Goal: Task Accomplishment & Management: Use online tool/utility

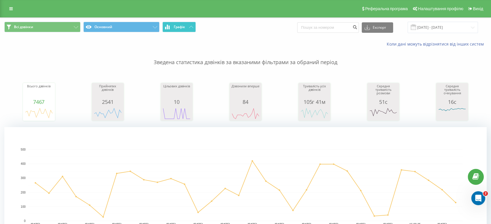
click at [175, 28] on span "Графік" at bounding box center [179, 27] width 11 height 4
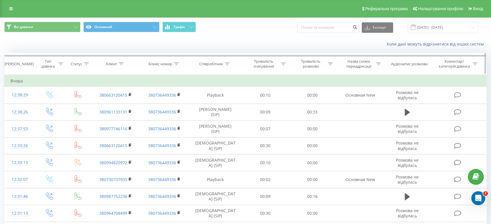
click at [229, 63] on icon at bounding box center [227, 63] width 5 height 3
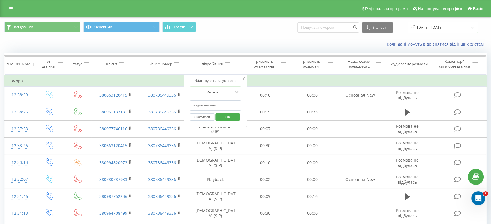
click at [439, 31] on input "[DATE] - [DATE]" at bounding box center [443, 27] width 70 height 11
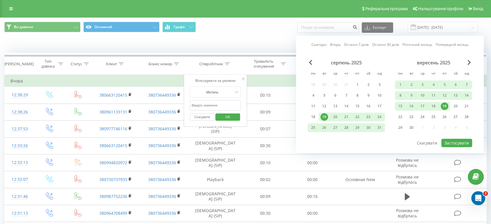
click at [441, 103] on div "19" at bounding box center [445, 107] width 8 height 8
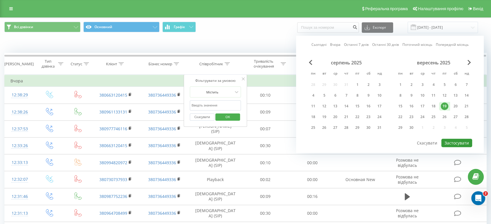
click at [455, 142] on button "Застосувати" at bounding box center [456, 143] width 31 height 8
type input "[DATE] - [DATE]"
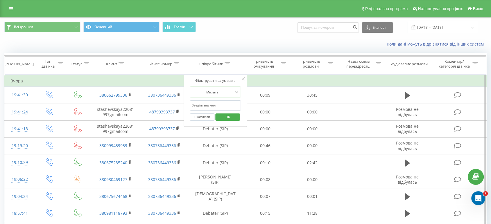
click at [210, 105] on input "text" at bounding box center [215, 106] width 51 height 10
type input "Amazing"
click at [225, 116] on span "OK" at bounding box center [228, 116] width 16 height 9
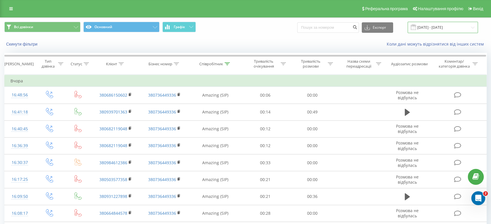
click at [432, 26] on input "[DATE] - [DATE]" at bounding box center [443, 27] width 70 height 11
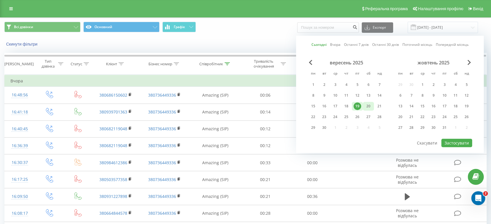
click at [368, 104] on div "20" at bounding box center [369, 107] width 8 height 8
click at [449, 139] on button "Застосувати" at bounding box center [456, 143] width 31 height 8
type input "[DATE] - [DATE]"
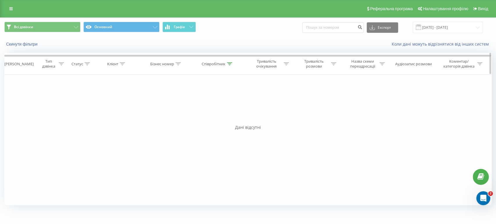
click at [232, 65] on icon at bounding box center [229, 63] width 5 height 3
click at [222, 103] on input "Amazing" at bounding box center [217, 106] width 51 height 10
click at [222, 103] on input "text" at bounding box center [217, 106] width 51 height 10
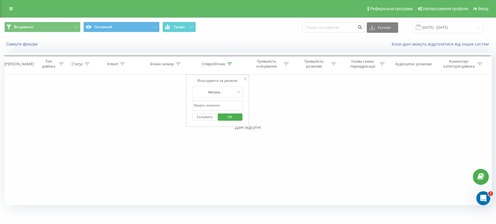
type input "Debater"
click at [230, 117] on span "OK" at bounding box center [230, 116] width 16 height 9
click at [229, 66] on div at bounding box center [229, 64] width 5 height 5
click at [226, 105] on input "Debater" at bounding box center [217, 106] width 51 height 10
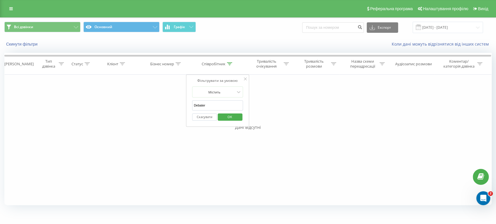
click at [226, 105] on input "Debater" at bounding box center [217, 106] width 51 height 10
click at [226, 105] on input "text" at bounding box center [217, 106] width 51 height 10
type input "Mamba"
click at [230, 116] on span "OK" at bounding box center [230, 116] width 16 height 9
click at [348, 20] on div "Всі дзвінки Основний Графік Експорт .csv .xls .xlsx [DATE] - [DATE]" at bounding box center [247, 27] width 495 height 19
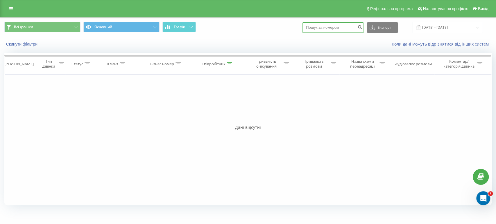
click at [345, 25] on input at bounding box center [333, 27] width 62 height 10
paste input "380999192688"
type input "380999192688"
click at [231, 65] on icon at bounding box center [229, 63] width 5 height 3
click at [219, 102] on input "Mamba" at bounding box center [217, 106] width 51 height 10
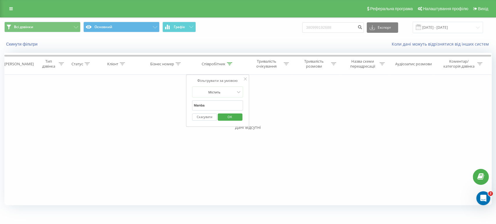
click at [219, 102] on input "Mamba" at bounding box center [217, 106] width 51 height 10
click at [236, 119] on span "OK" at bounding box center [230, 116] width 16 height 9
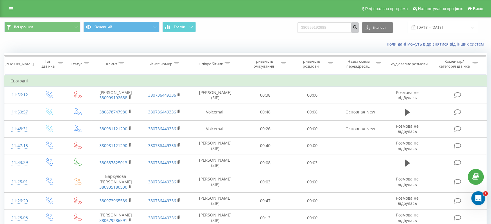
click at [357, 27] on icon "submit" at bounding box center [354, 26] width 5 height 3
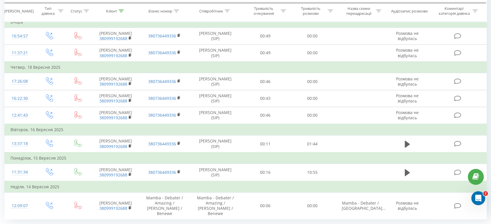
scroll to position [97, 0]
